Goal: Information Seeking & Learning: Find specific fact

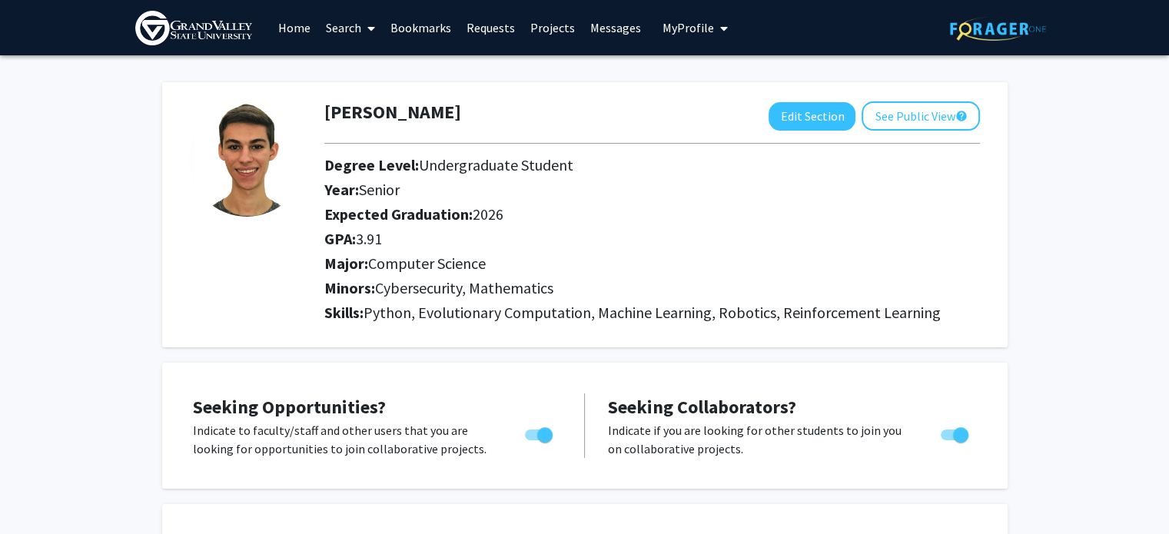
click at [234, 34] on img at bounding box center [193, 28] width 117 height 35
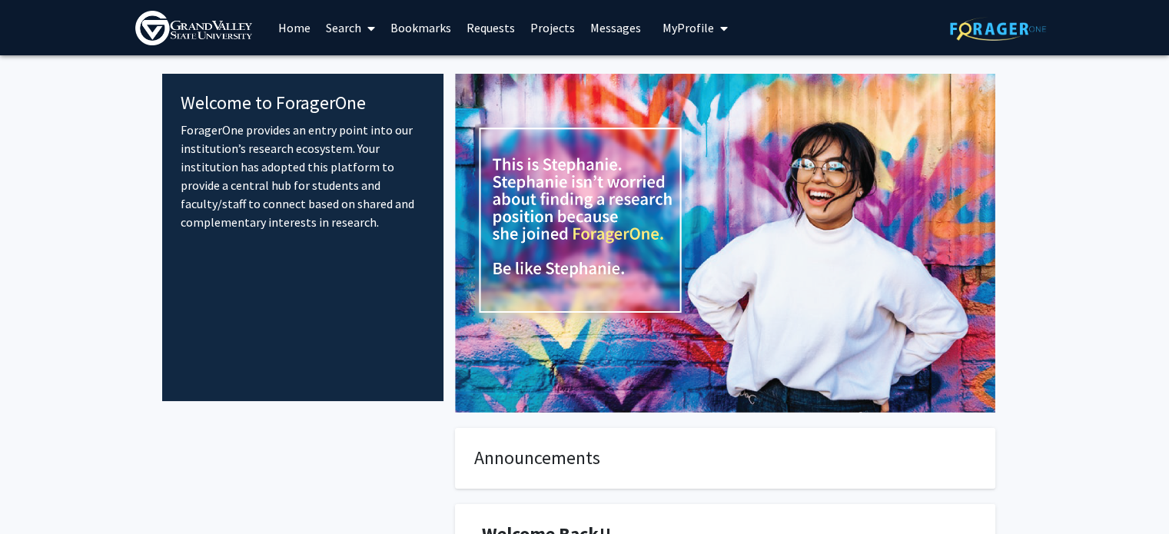
click at [348, 33] on link "Search" at bounding box center [350, 28] width 65 height 54
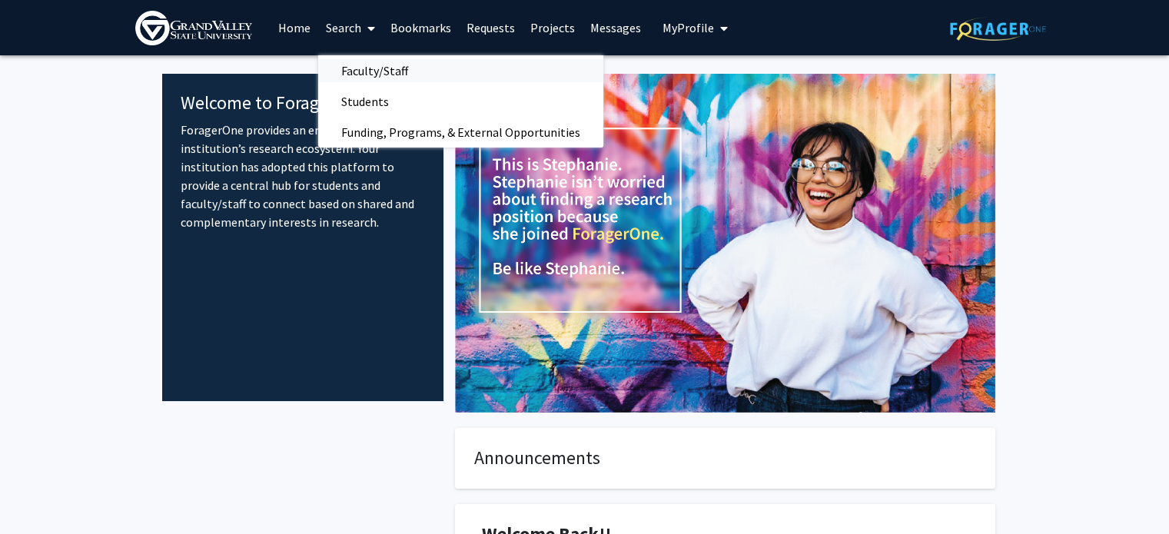
click at [366, 69] on span "Faculty/Staff" at bounding box center [374, 70] width 113 height 31
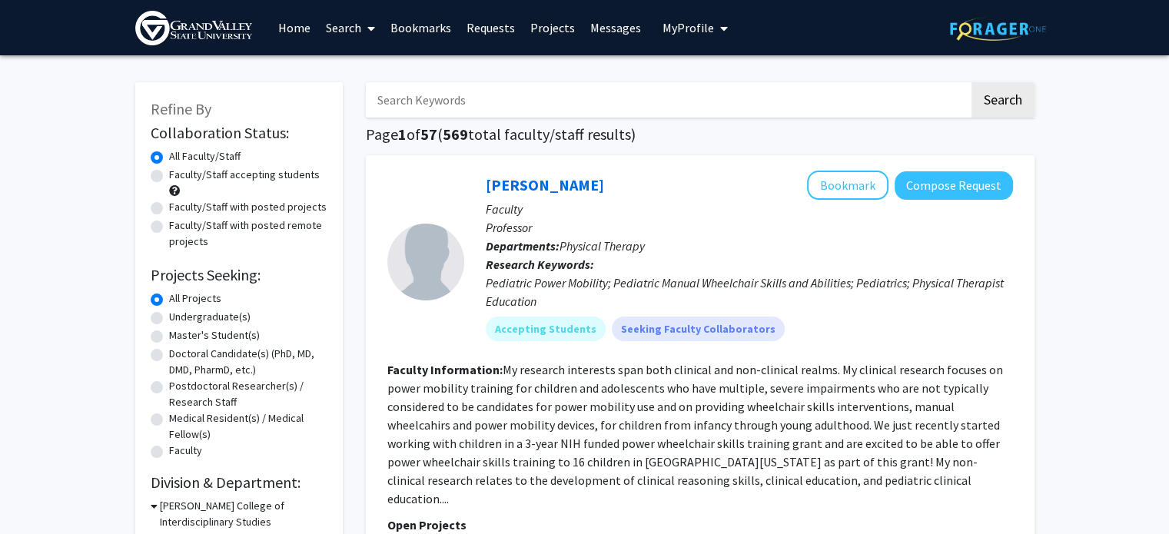
click at [474, 98] on input "Search Keywords" at bounding box center [668, 99] width 604 height 35
type input "cyber"
click at [972, 82] on button "Search" at bounding box center [1003, 99] width 63 height 35
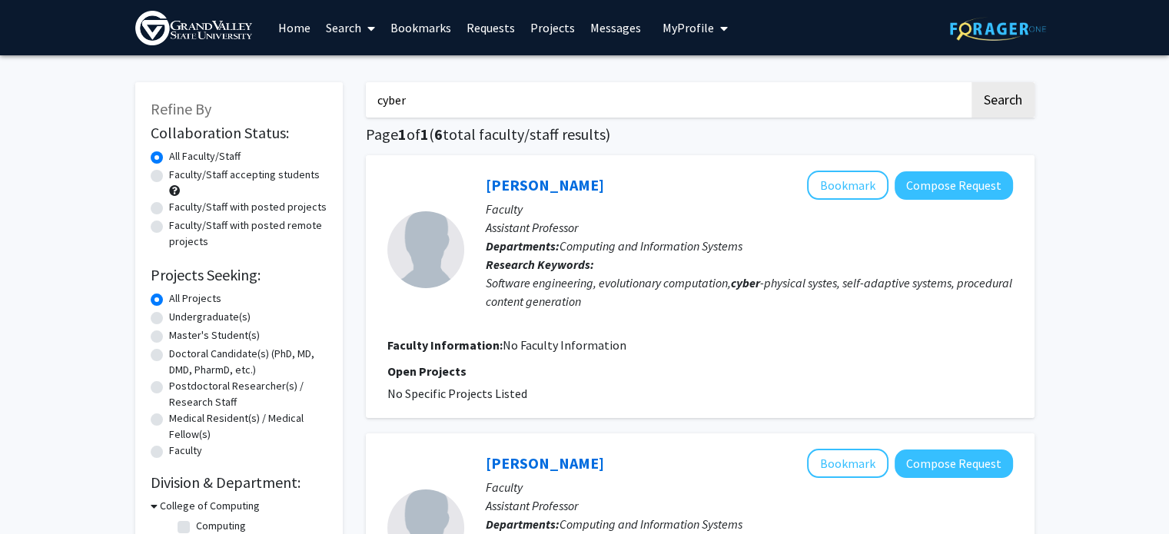
click at [981, 38] on img at bounding box center [998, 29] width 96 height 24
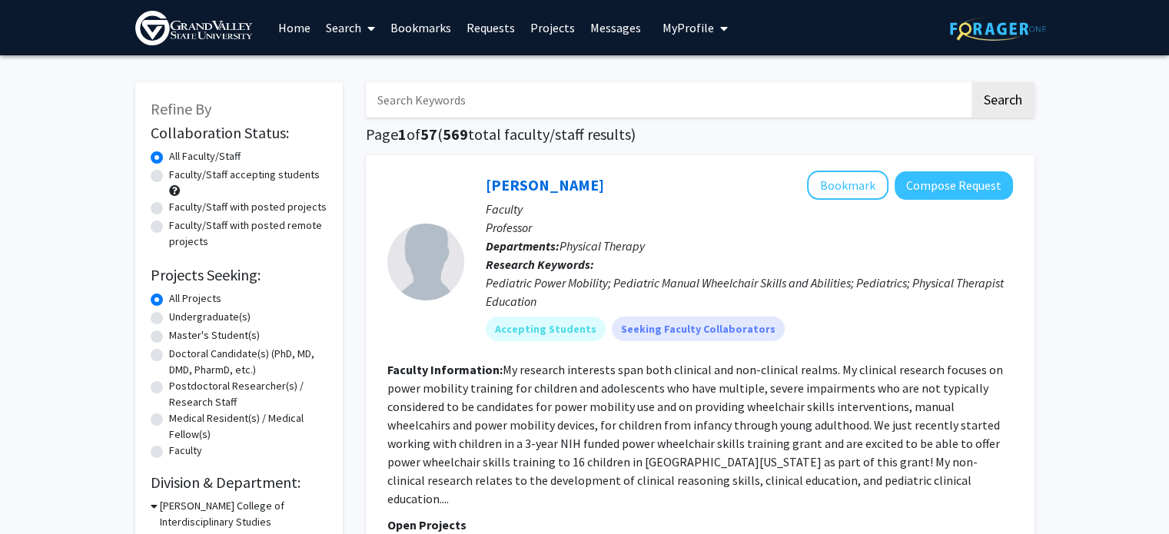
click at [218, 18] on img at bounding box center [193, 28] width 117 height 35
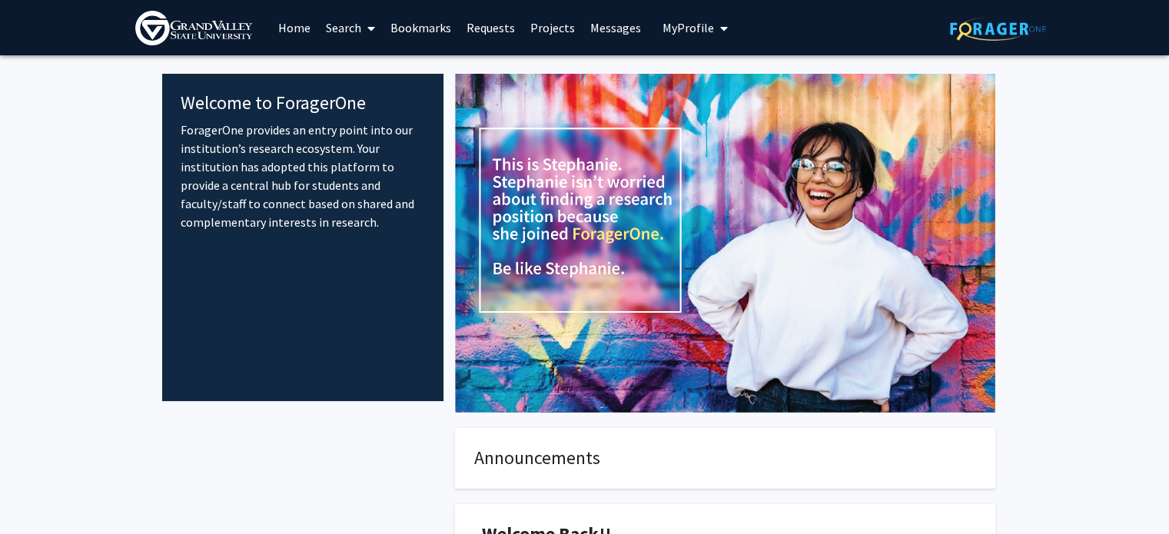
click at [348, 40] on link "Search" at bounding box center [350, 28] width 65 height 54
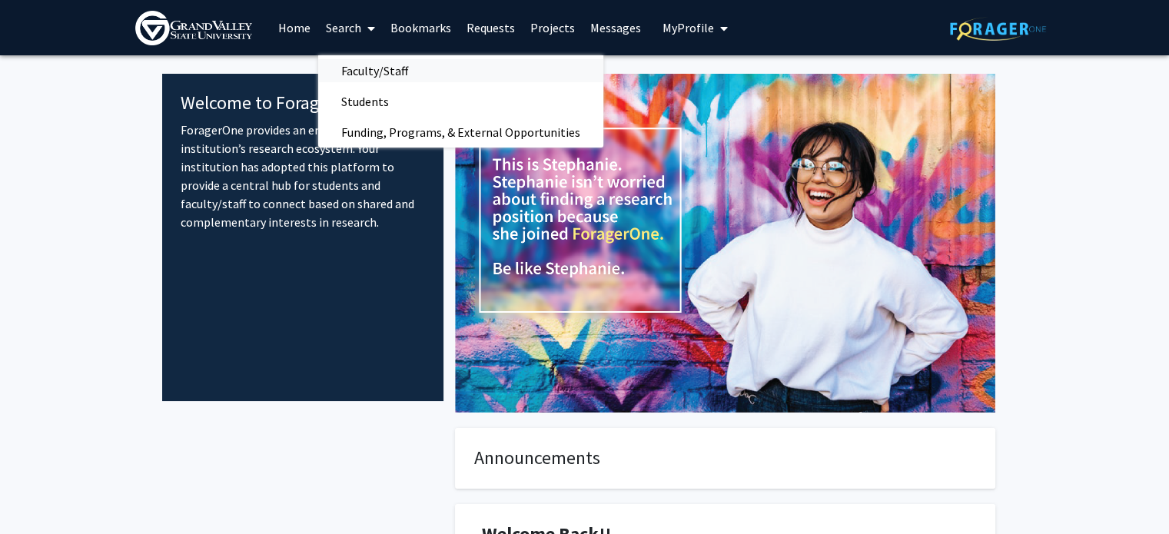
click at [394, 76] on span "Faculty/Staff" at bounding box center [374, 70] width 113 height 31
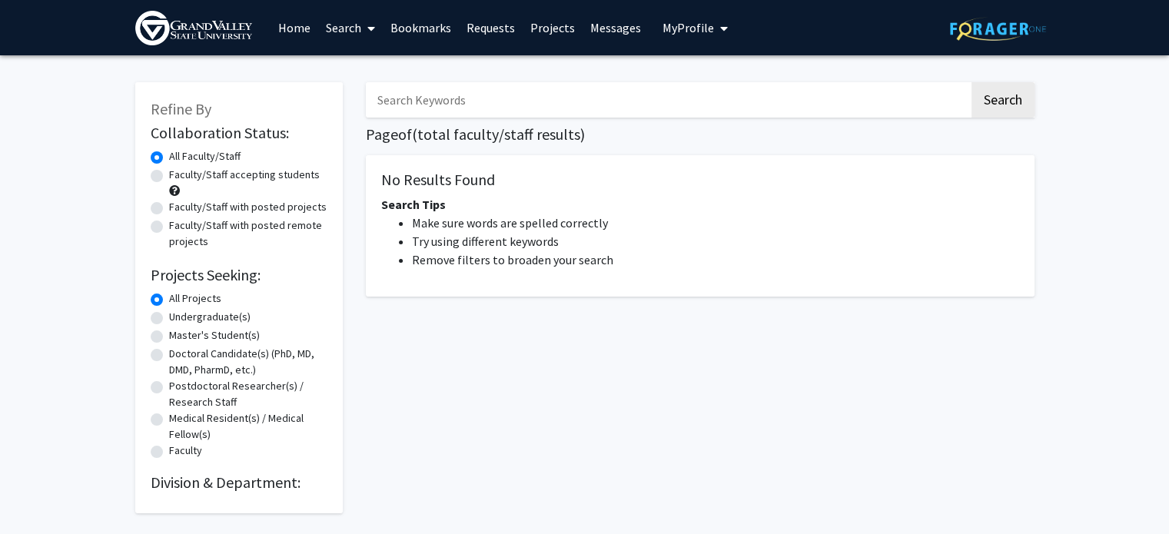
click at [452, 106] on input "Search Keywords" at bounding box center [668, 99] width 604 height 35
type input "cyber"
click at [972, 82] on button "Search" at bounding box center [1003, 99] width 63 height 35
click at [1016, 107] on button "Search" at bounding box center [1003, 99] width 63 height 35
click at [199, 39] on img at bounding box center [193, 28] width 117 height 35
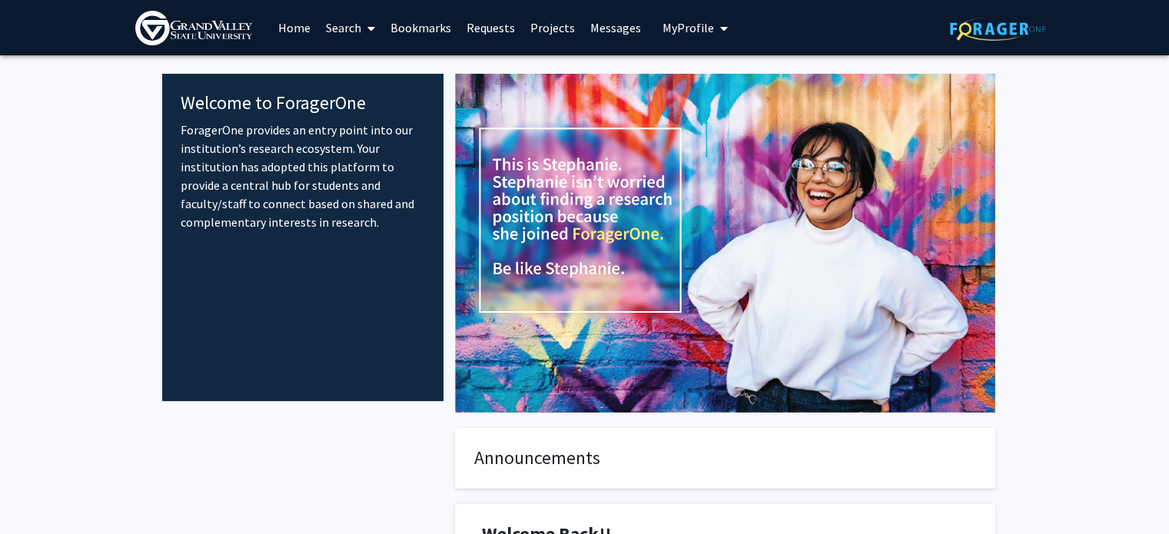
click at [1008, 22] on img at bounding box center [998, 29] width 96 height 24
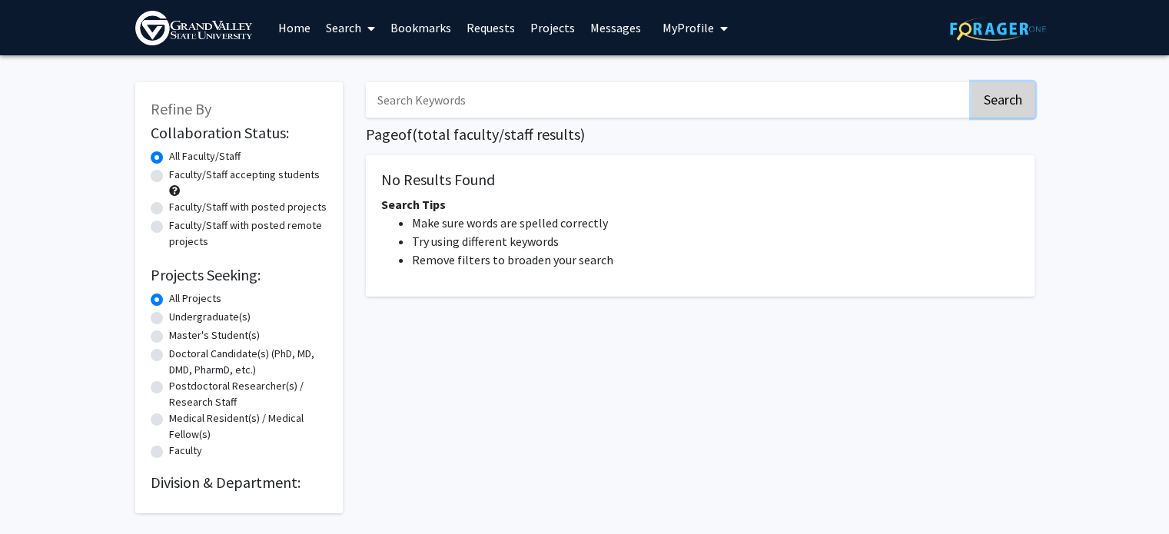
click at [1030, 100] on button "Search" at bounding box center [1003, 99] width 63 height 35
click at [1021, 101] on button "Search" at bounding box center [1003, 99] width 63 height 35
click at [238, 170] on label "Faculty/Staff accepting students" at bounding box center [244, 175] width 151 height 16
click at [179, 170] on input "Faculty/Staff accepting students" at bounding box center [174, 172] width 10 height 10
radio input "true"
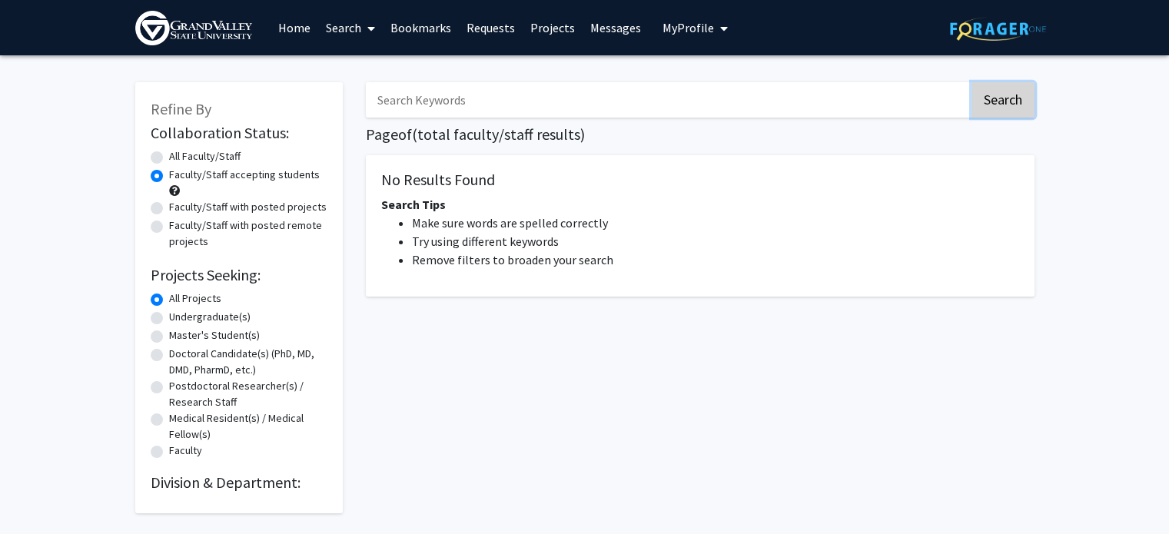
click at [974, 88] on button "Search" at bounding box center [1003, 99] width 63 height 35
click at [214, 321] on label "Undergraduate(s)" at bounding box center [210, 317] width 82 height 16
click at [179, 319] on input "Undergraduate(s)" at bounding box center [174, 314] width 10 height 10
radio input "true"
click at [1026, 95] on button "Search" at bounding box center [1003, 99] width 63 height 35
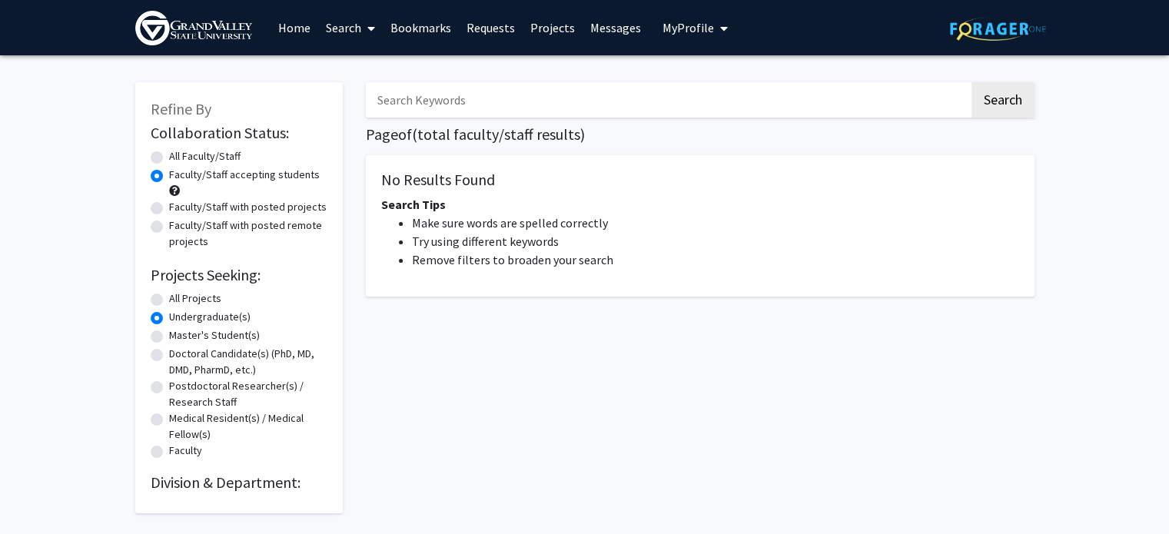
click at [1003, 32] on img at bounding box center [998, 29] width 96 height 24
click at [688, 28] on span "My Profile" at bounding box center [689, 27] width 52 height 15
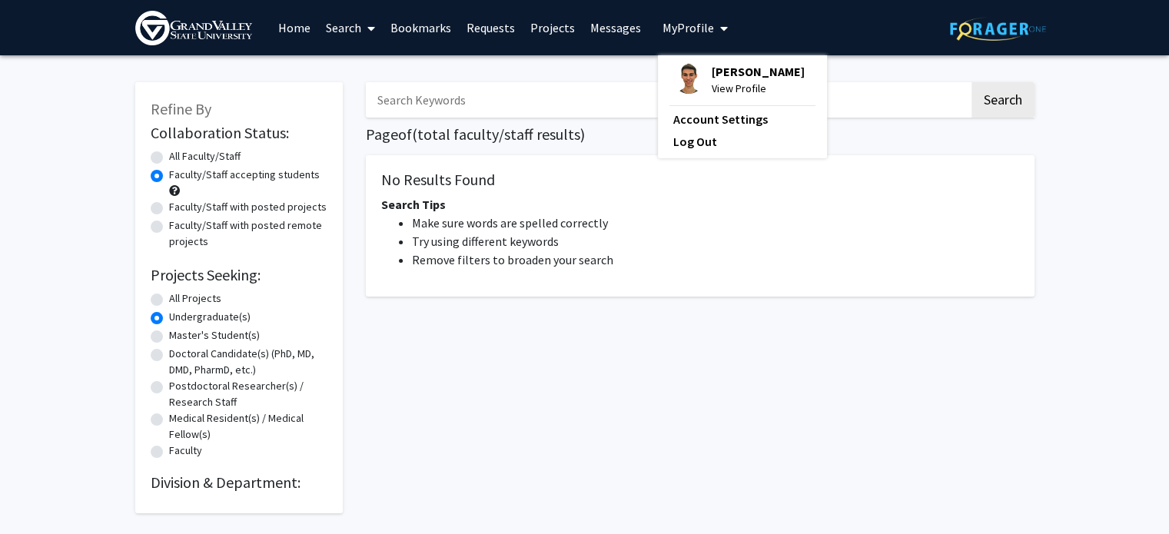
click at [365, 28] on span at bounding box center [368, 29] width 14 height 54
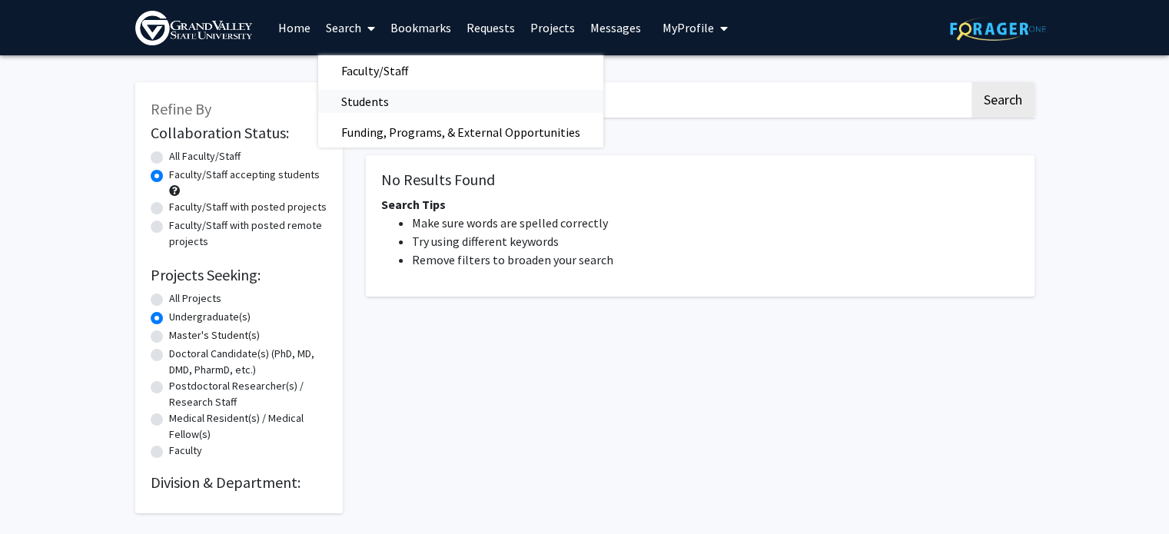
click at [377, 101] on span "Students" at bounding box center [365, 101] width 94 height 31
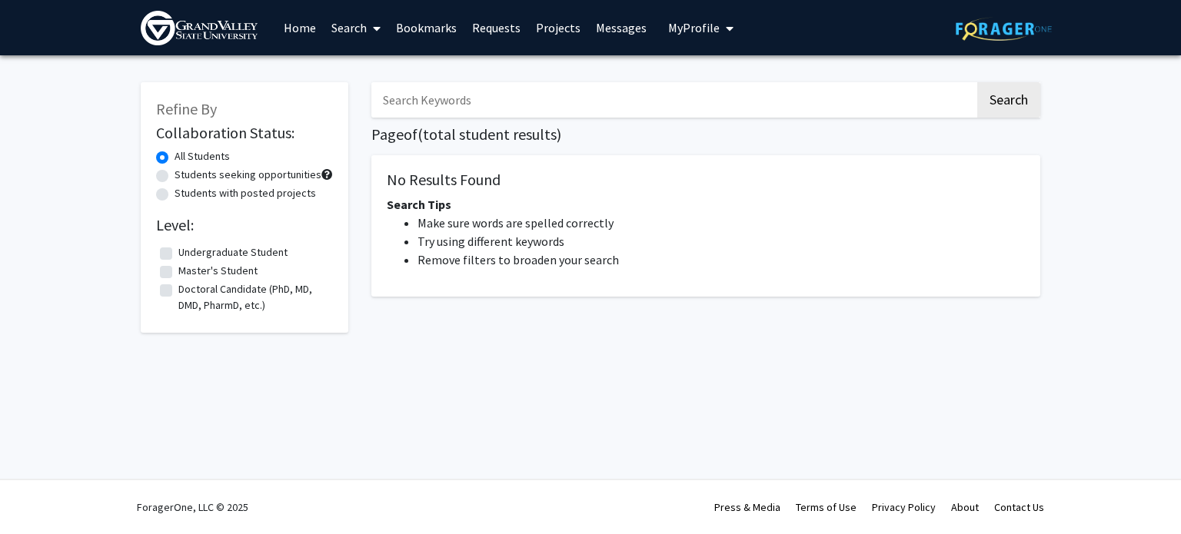
click at [352, 41] on link "Search" at bounding box center [356, 28] width 65 height 54
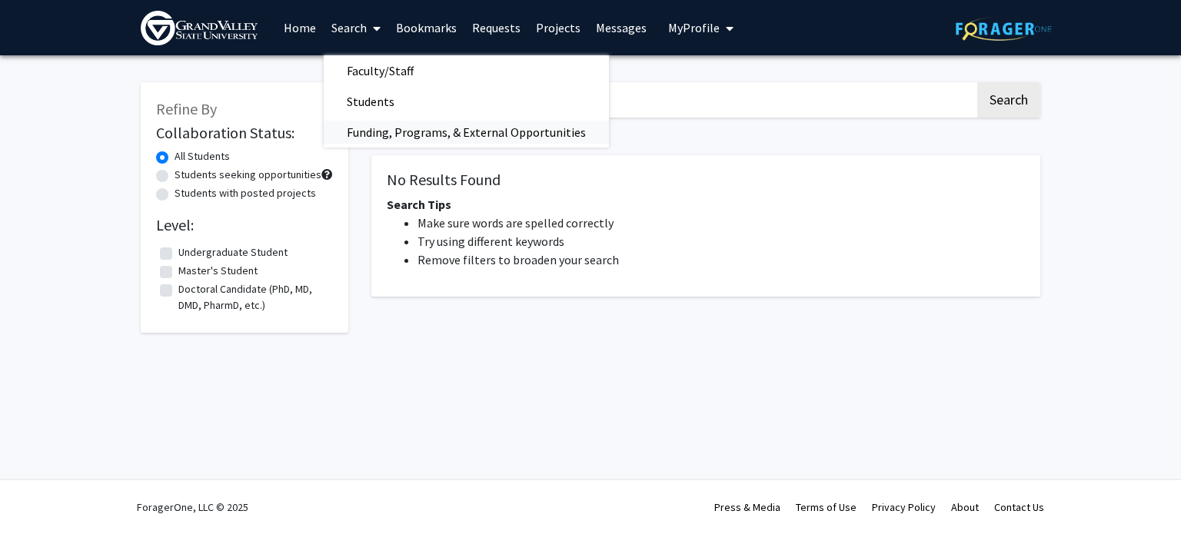
click at [382, 125] on span "Funding, Programs, & External Opportunities" at bounding box center [466, 132] width 285 height 31
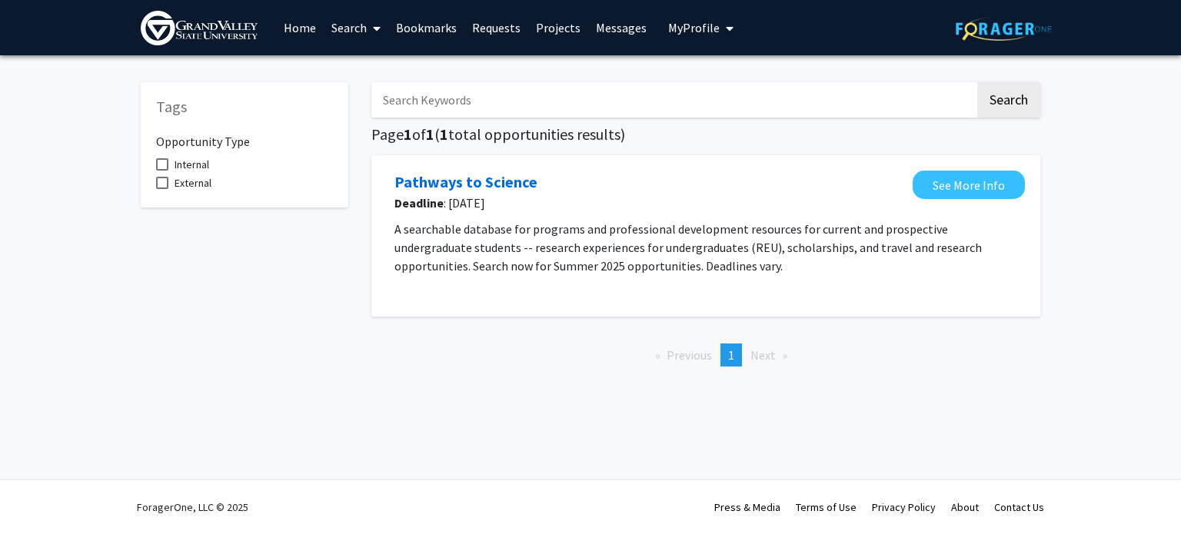
click at [291, 38] on link "Home" at bounding box center [300, 28] width 48 height 54
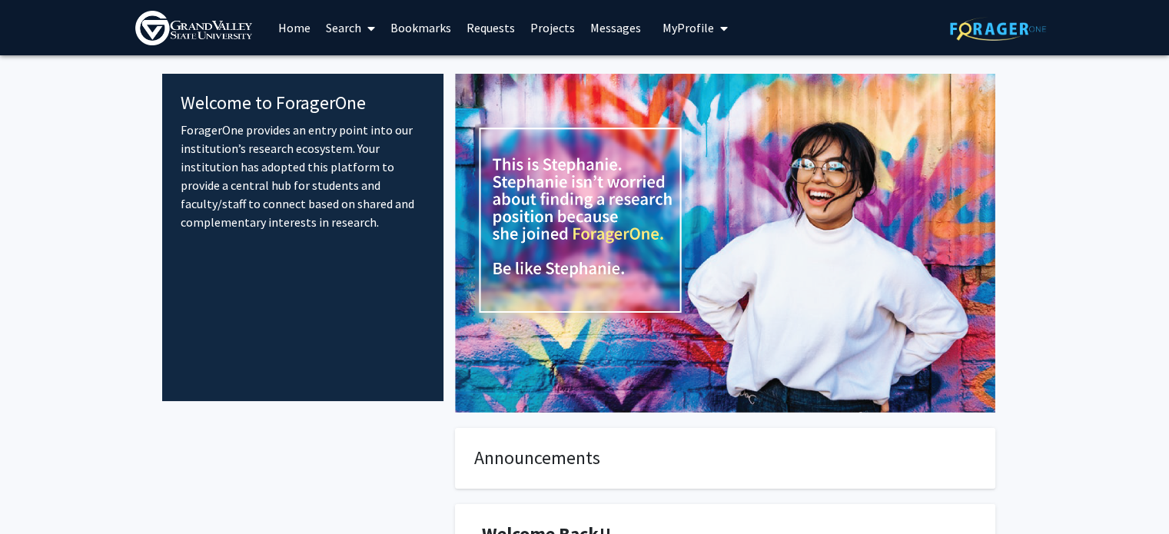
click at [366, 42] on span at bounding box center [368, 29] width 14 height 54
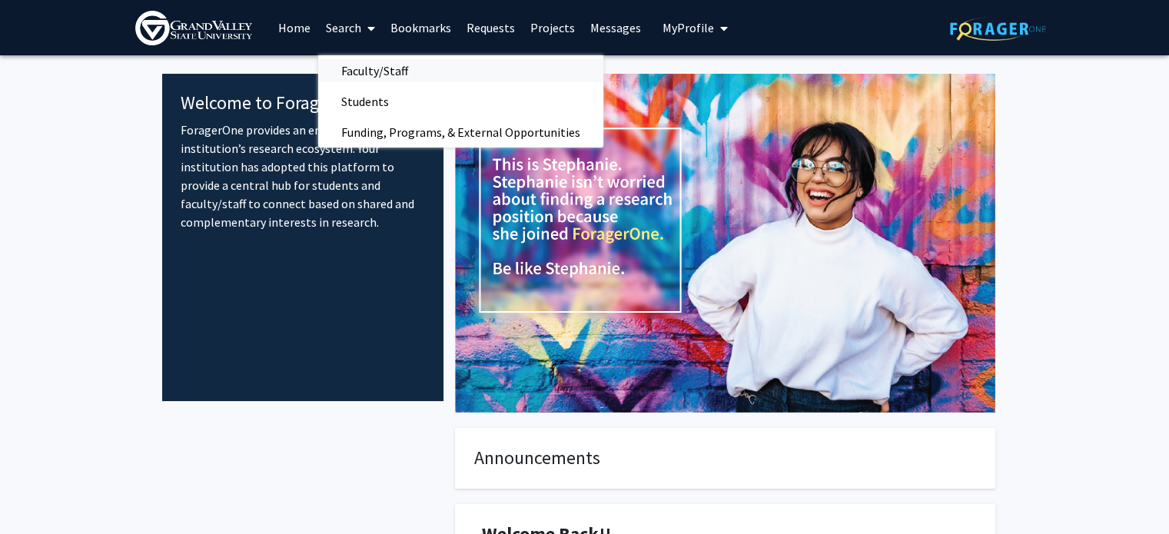
click at [381, 70] on span "Faculty/Staff" at bounding box center [374, 70] width 113 height 31
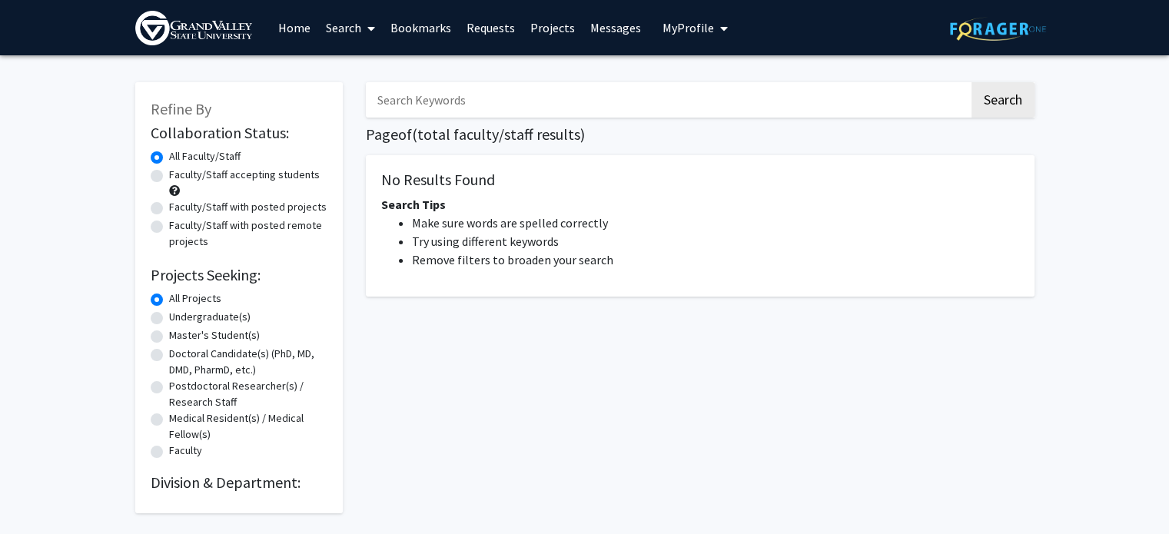
click at [409, 110] on input "Search Keywords" at bounding box center [668, 99] width 604 height 35
click at [972, 82] on button "Search" at bounding box center [1003, 99] width 63 height 35
click at [557, 98] on input "cyber" at bounding box center [668, 99] width 604 height 35
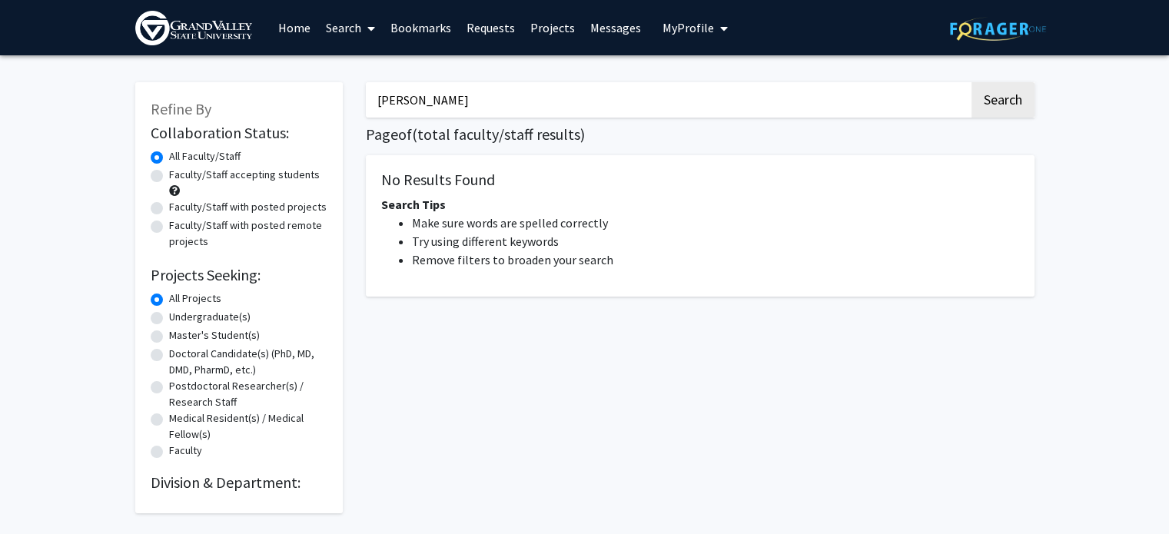
type input "[PERSON_NAME]"
click at [972, 82] on button "Search" at bounding box center [1003, 99] width 63 height 35
click at [1013, 95] on button "Search" at bounding box center [1003, 99] width 63 height 35
click at [185, 42] on img at bounding box center [193, 28] width 117 height 35
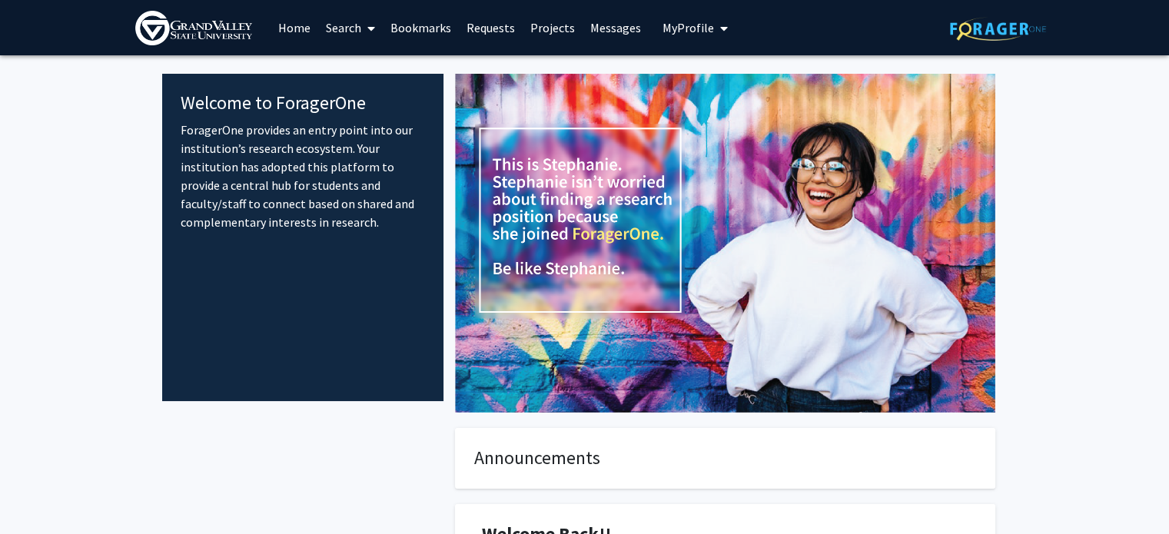
click at [348, 27] on link "Search" at bounding box center [350, 28] width 65 height 54
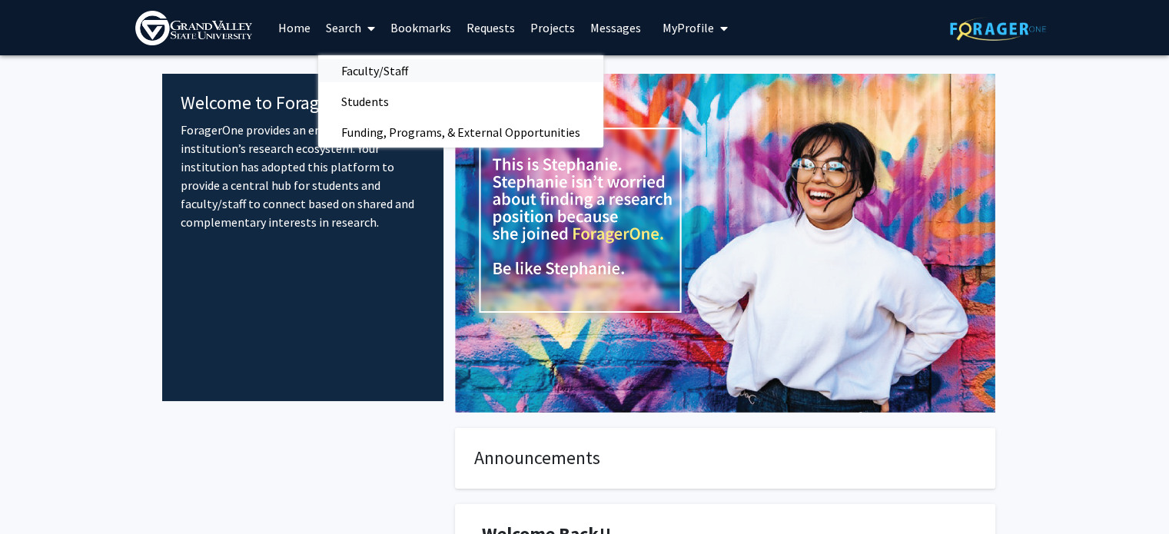
click at [358, 67] on span "Faculty/Staff" at bounding box center [374, 70] width 113 height 31
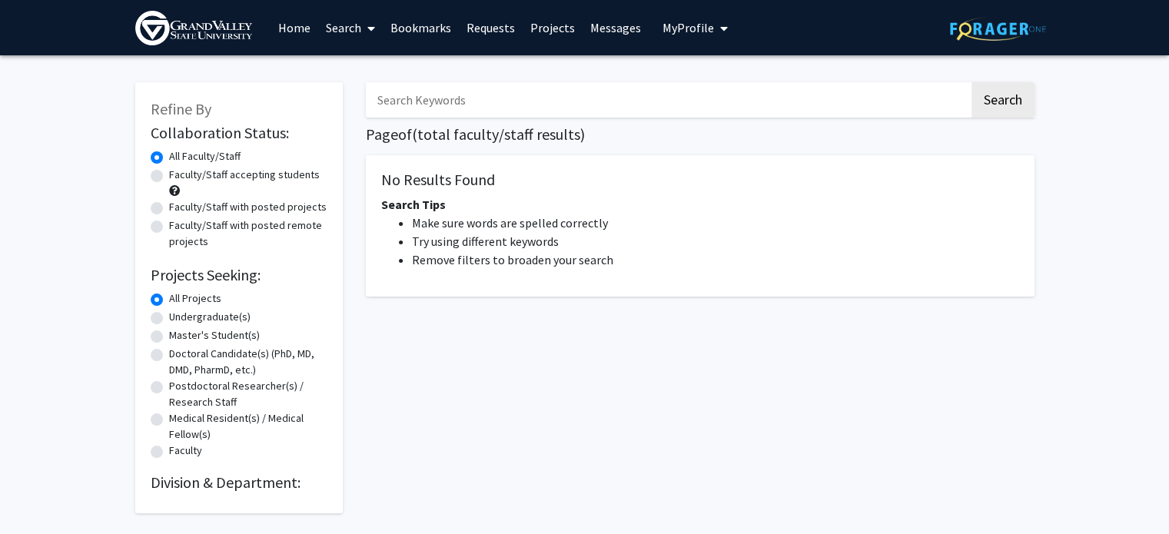
click at [1023, 33] on img at bounding box center [998, 29] width 96 height 24
click at [675, 33] on span "My Profile" at bounding box center [689, 27] width 52 height 15
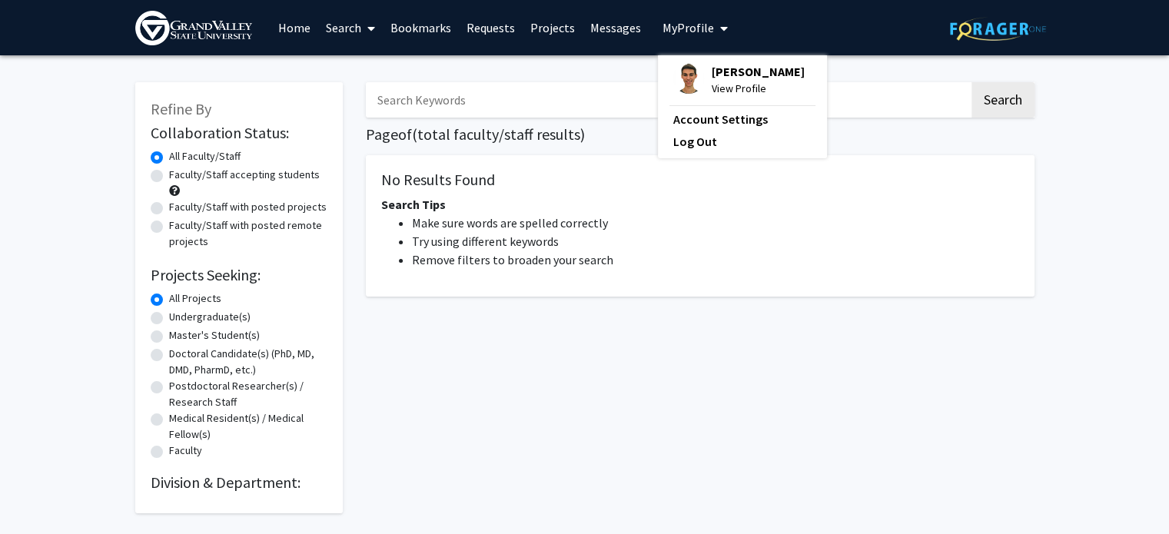
click at [717, 76] on span "[PERSON_NAME]" at bounding box center [758, 71] width 93 height 17
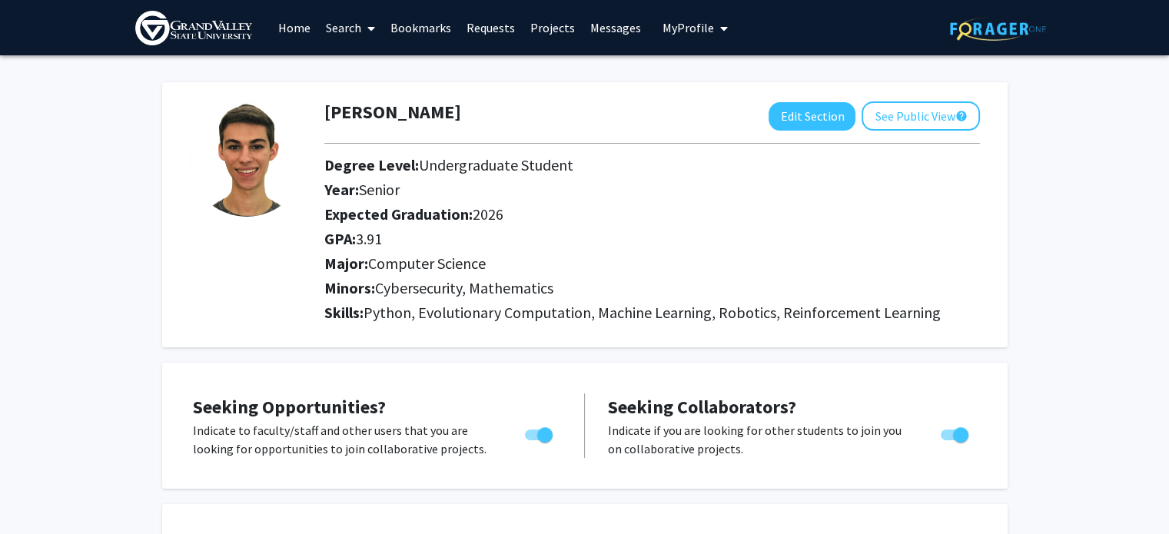
click at [370, 38] on span at bounding box center [368, 29] width 14 height 54
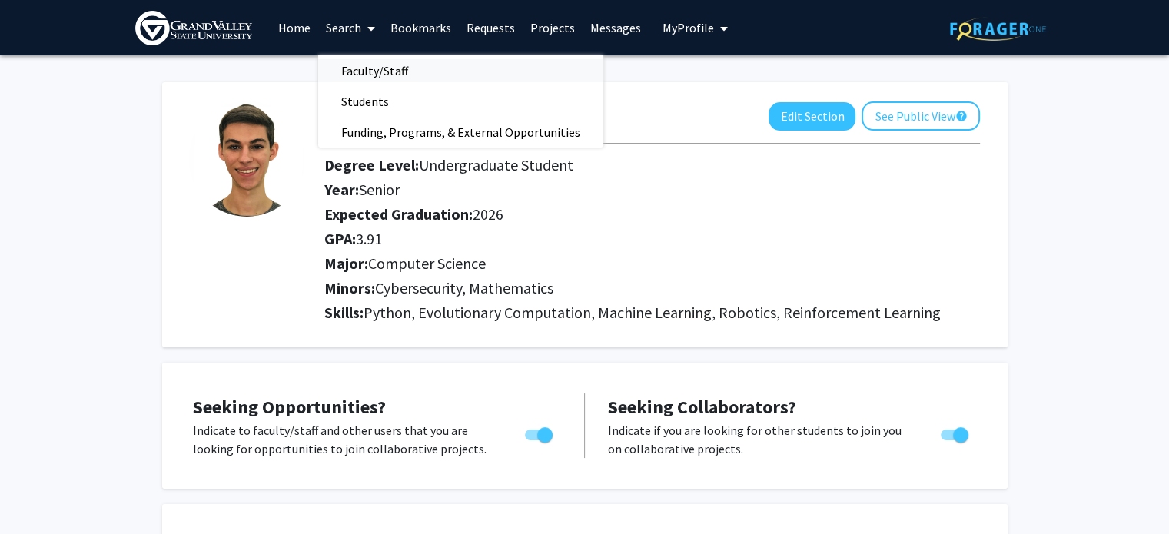
click at [368, 64] on span "Faculty/Staff" at bounding box center [374, 70] width 113 height 31
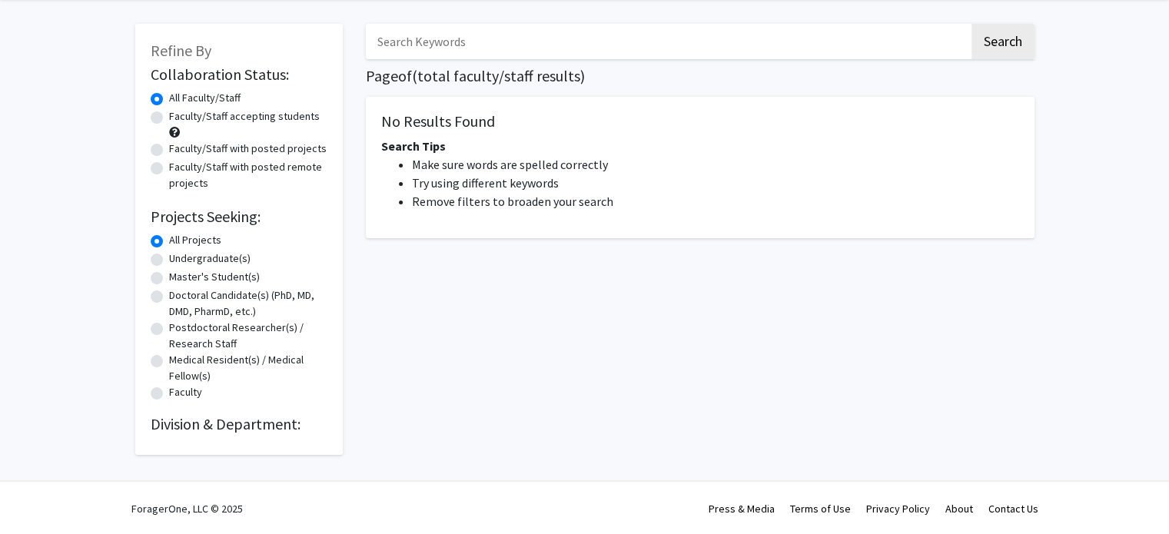
scroll to position [59, 0]
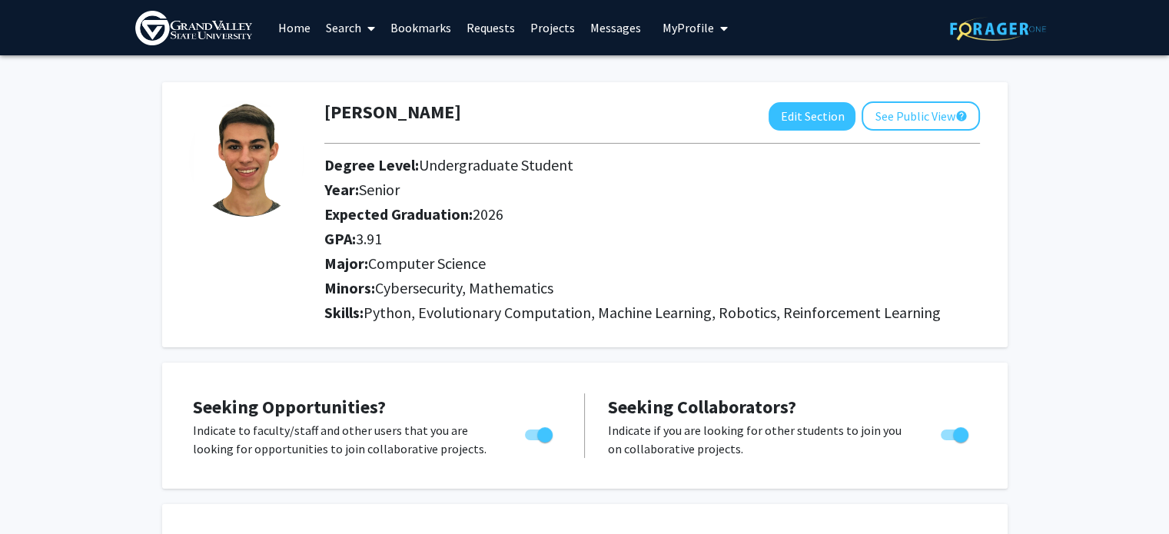
click at [233, 34] on img at bounding box center [193, 28] width 117 height 35
